Goal: Information Seeking & Learning: Learn about a topic

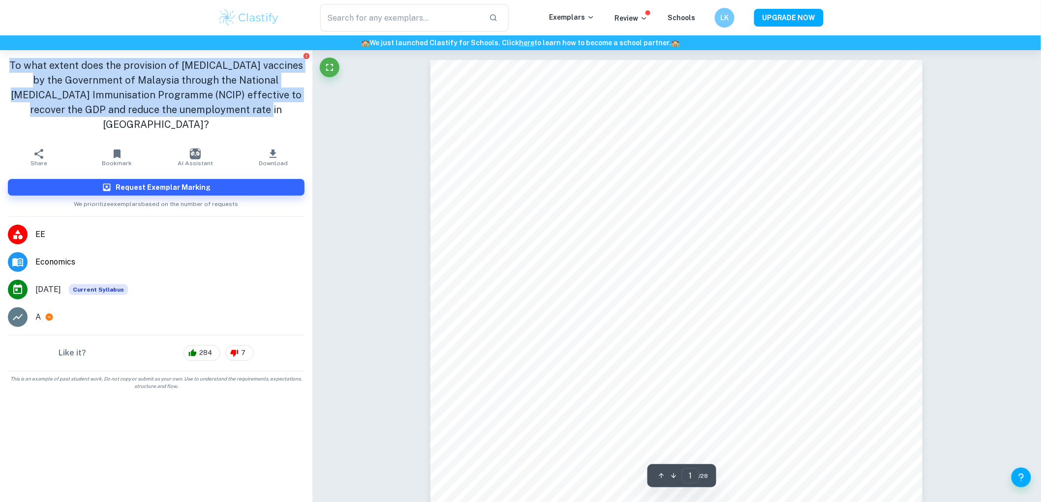
drag, startPoint x: 16, startPoint y: 65, endPoint x: 265, endPoint y: 111, distance: 253.1
click at [265, 111] on h1 "To what extent does the provision of [MEDICAL_DATA] vaccines by the Government …" at bounding box center [156, 95] width 297 height 74
copy h1 "To what extent does the provision of [MEDICAL_DATA] vaccines by the Government …"
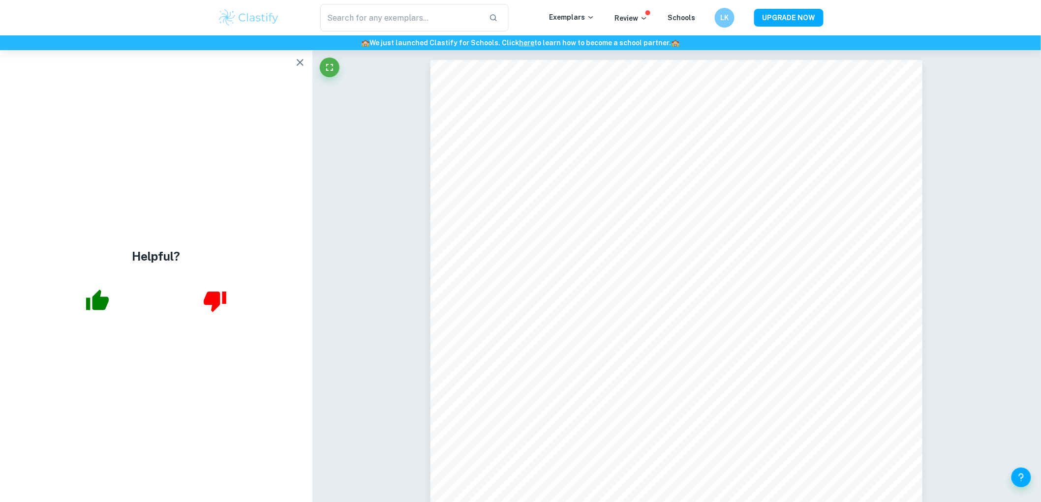
click at [296, 62] on icon "button" at bounding box center [300, 63] width 12 height 12
